Goal: Task Accomplishment & Management: Manage account settings

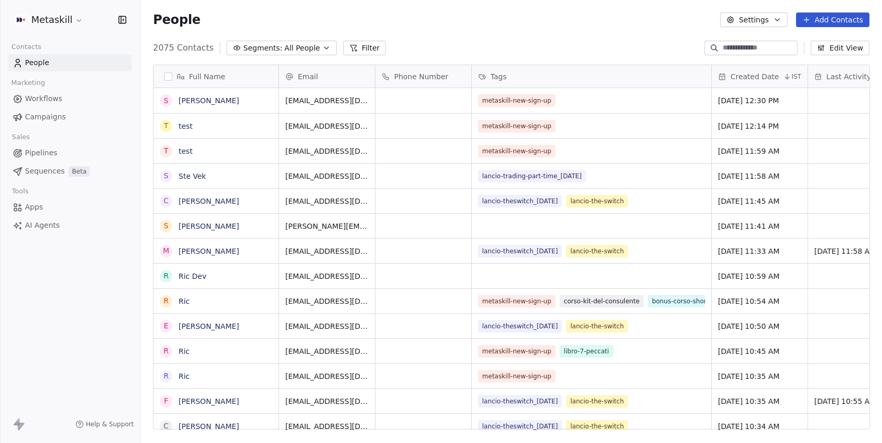
scroll to position [390, 741]
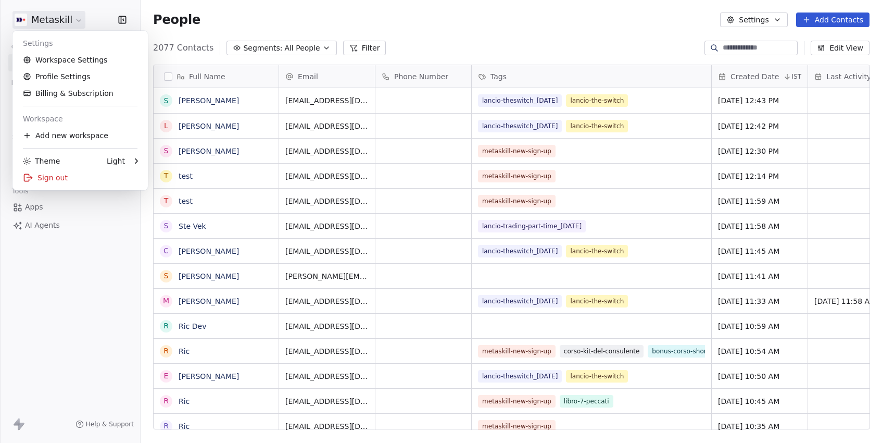
click at [73, 17] on html "Metaskill Contacts People Marketing Workflows Campaigns Sales Pipelines Sequenc…" at bounding box center [441, 221] width 882 height 443
click at [61, 178] on div "Sign out" at bounding box center [80, 177] width 127 height 17
